Goal: Task Accomplishment & Management: Manage account settings

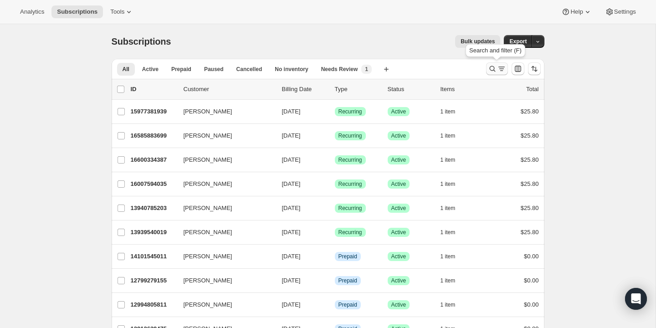
click at [492, 69] on icon "Search and filter results" at bounding box center [492, 68] width 9 height 9
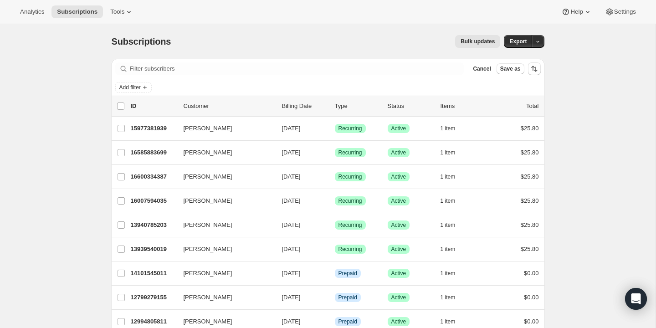
click at [318, 55] on div "Subscriptions. This page is ready Subscriptions Bulk updates More actions Bulk …" at bounding box center [328, 41] width 433 height 35
click at [316, 62] on div "Filter subscribers Cancel Save as" at bounding box center [328, 69] width 433 height 20
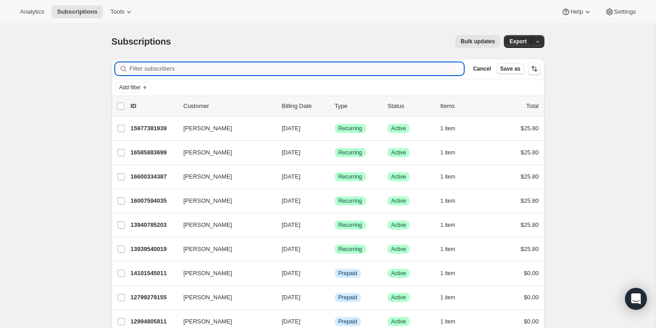
click at [314, 69] on input "Filter subscribers" at bounding box center [297, 68] width 334 height 13
paste input "[PERSON_NAME]"
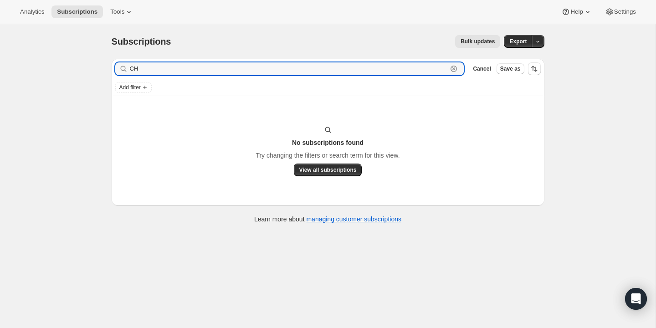
type input "C"
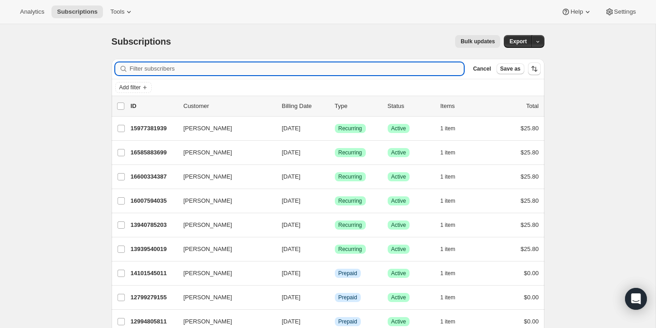
click at [174, 70] on input "Filter subscribers" at bounding box center [297, 68] width 334 height 13
paste input "[PERSON_NAME]"
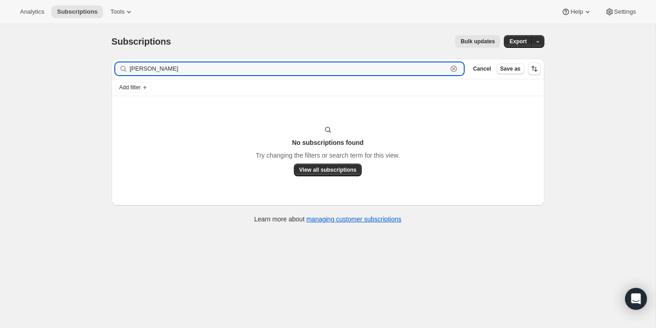
type input "[PERSON_NAME]"
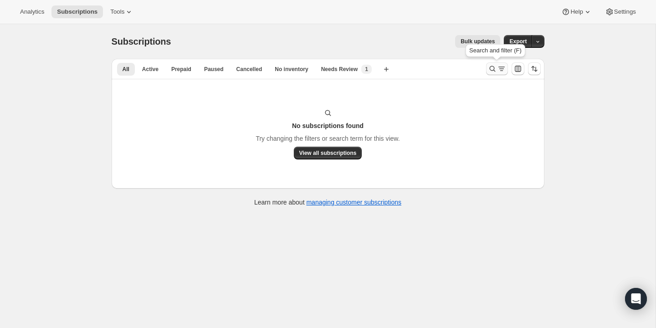
click at [493, 70] on icon "Search and filter results" at bounding box center [492, 68] width 9 height 9
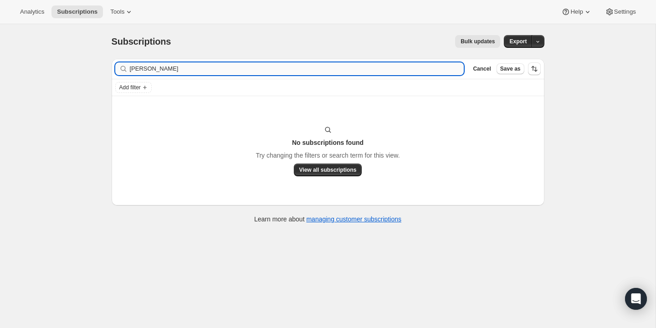
click at [358, 71] on input "[PERSON_NAME]" at bounding box center [297, 68] width 334 height 13
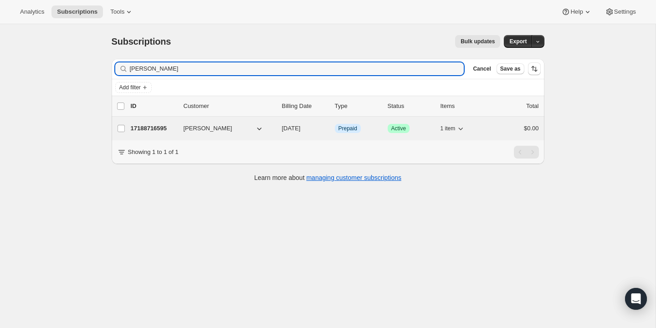
type input "Sarah-kim Lessard"
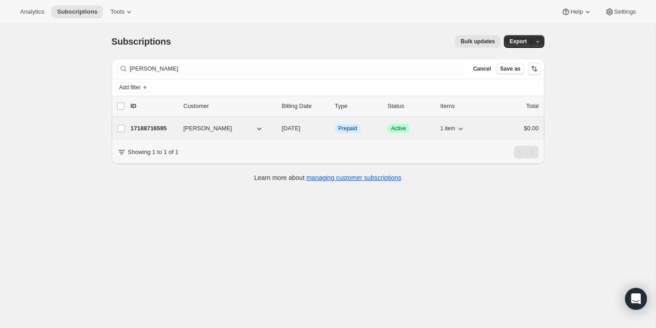
click at [164, 122] on div "17188716595 Sarah-kim Lessard 12/12/2025 Info Prepaid Success Active 1 item $0.…" at bounding box center [335, 128] width 408 height 13
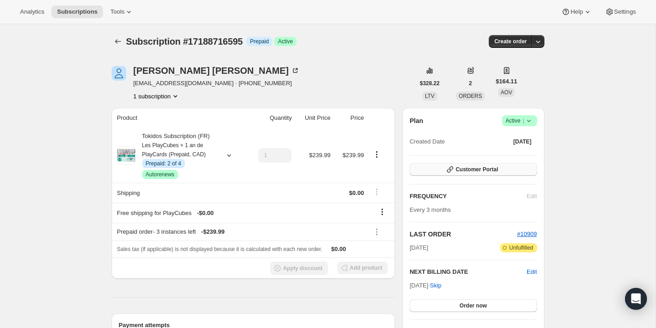
click at [478, 168] on span "Customer Portal" at bounding box center [477, 169] width 42 height 7
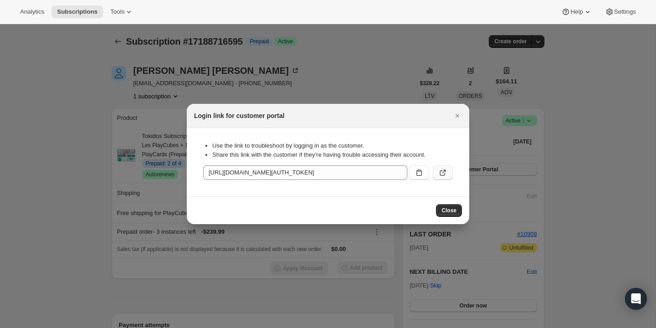
click at [442, 172] on icon ":r38:" at bounding box center [442, 172] width 9 height 9
click at [454, 112] on icon "Close" at bounding box center [457, 115] width 9 height 9
